Goal: Task Accomplishment & Management: Use online tool/utility

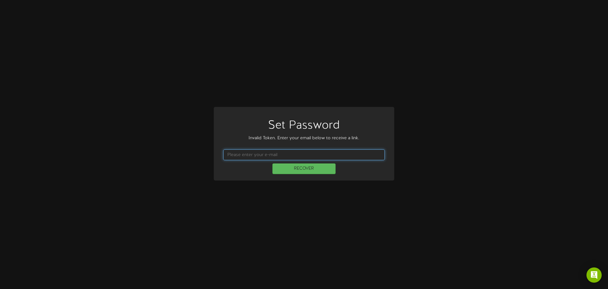
click at [334, 150] on input "text" at bounding box center [304, 154] width 162 height 11
click at [328, 153] on input "text" at bounding box center [304, 154] width 162 height 11
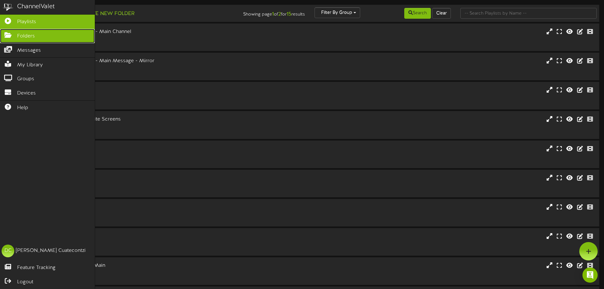
click at [16, 40] on link "Folders" at bounding box center [47, 36] width 95 height 14
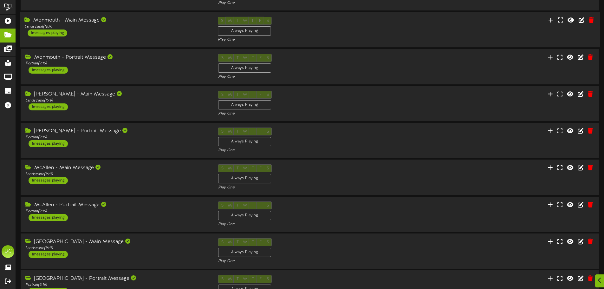
scroll to position [132, 0]
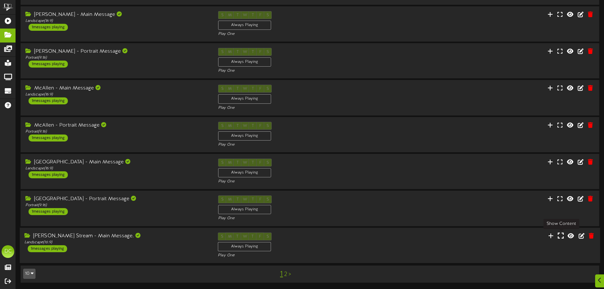
click at [563, 237] on icon at bounding box center [560, 235] width 6 height 7
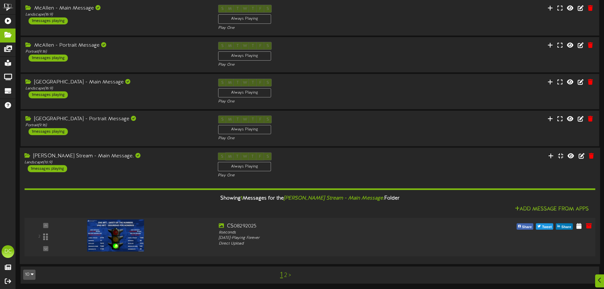
scroll to position [213, 0]
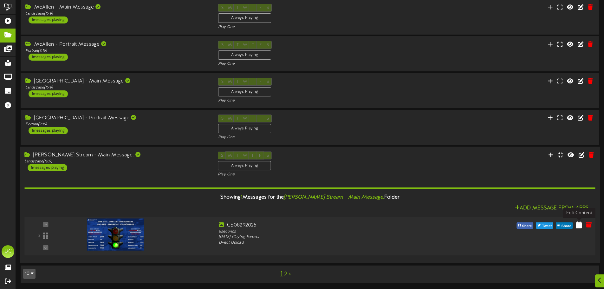
click at [580, 224] on icon at bounding box center [578, 224] width 6 height 7
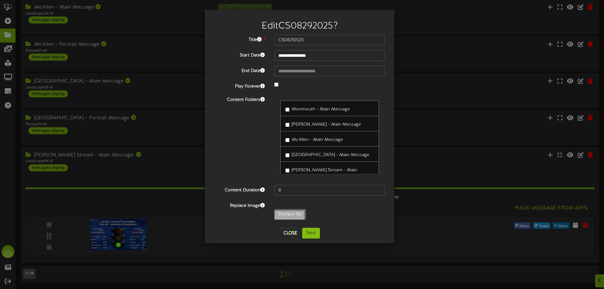
type input "**********"
type input "09022025"
click at [317, 235] on button "Save" at bounding box center [311, 232] width 18 height 11
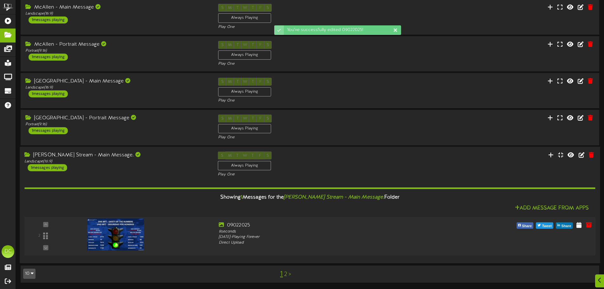
click at [123, 240] on img at bounding box center [115, 234] width 57 height 32
